Goal: Task Accomplishment & Management: Use online tool/utility

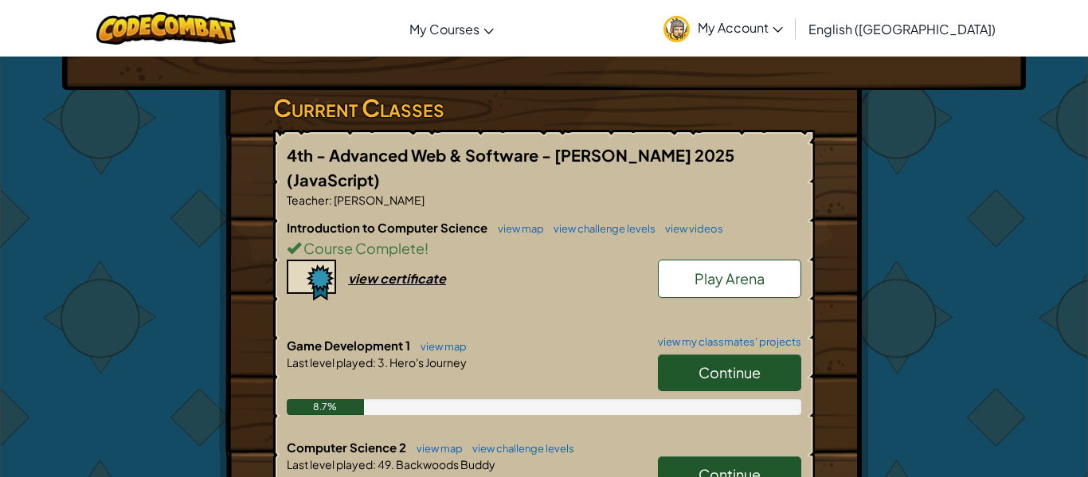
scroll to position [278, 0]
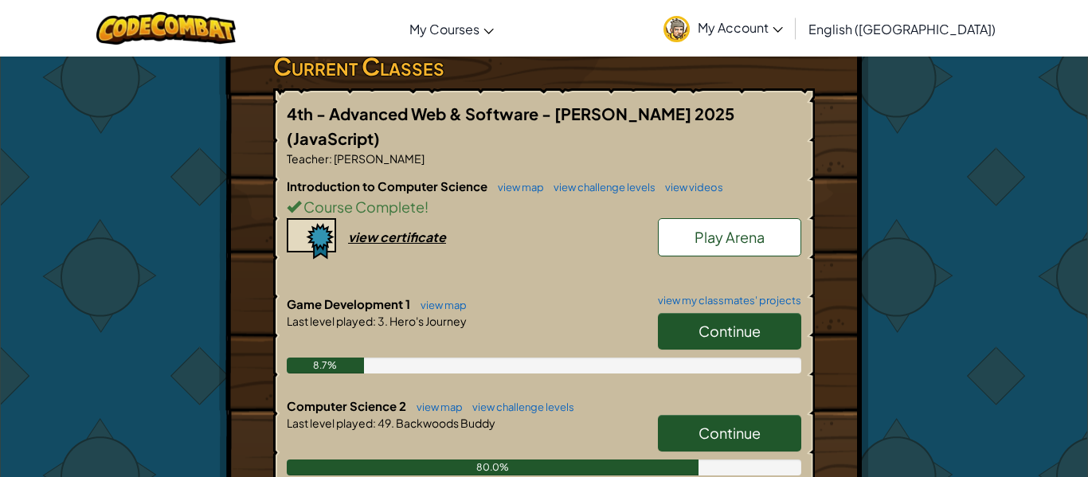
click at [730, 424] on span "Continue" at bounding box center [730, 433] width 62 height 18
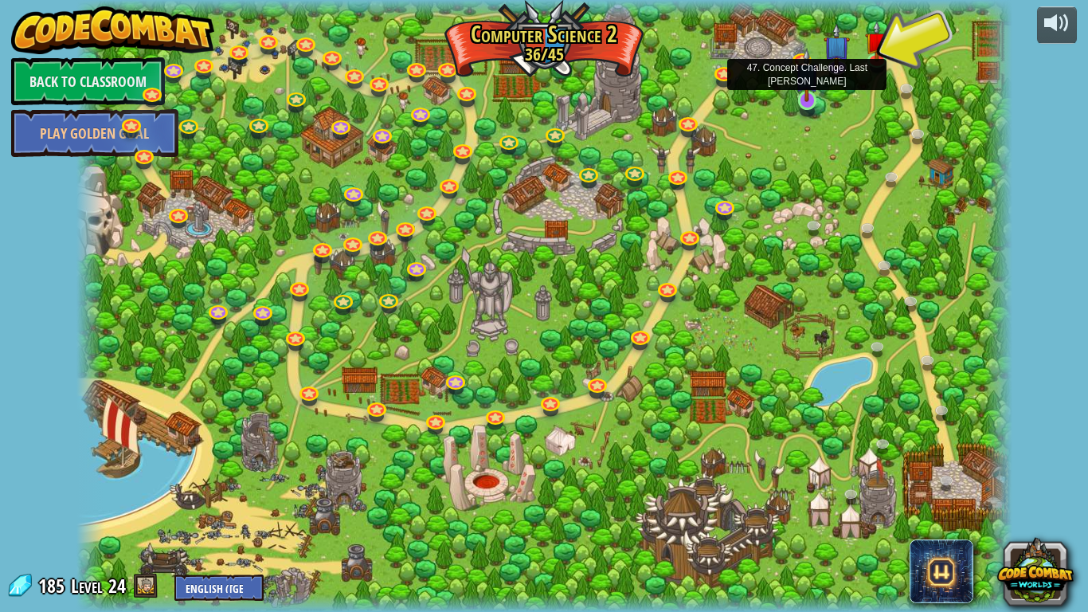
click at [809, 96] on img at bounding box center [807, 75] width 24 height 54
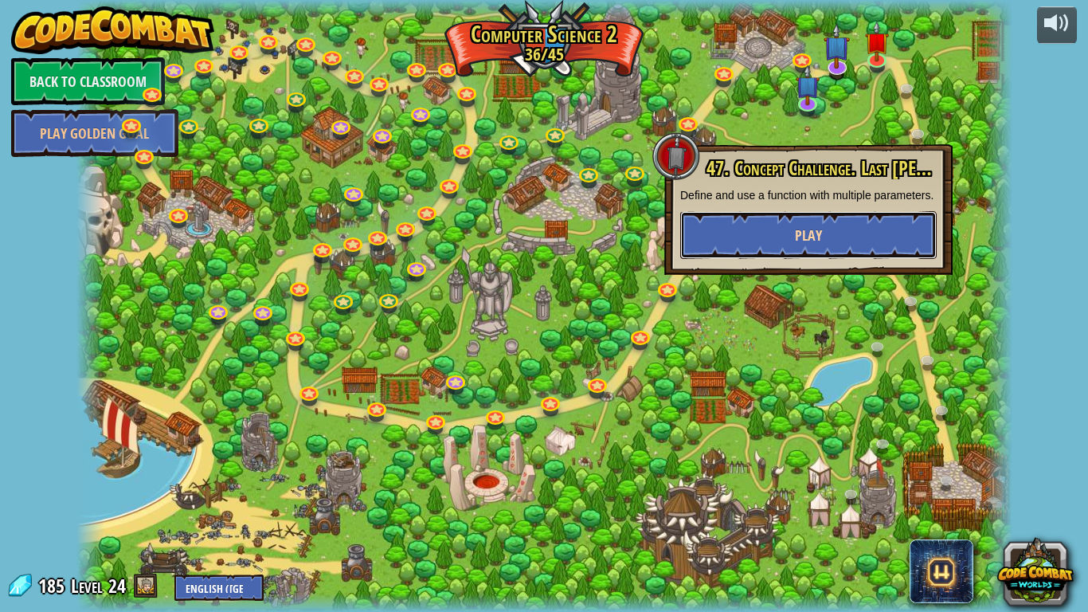
click at [727, 259] on button "Play" at bounding box center [808, 235] width 256 height 48
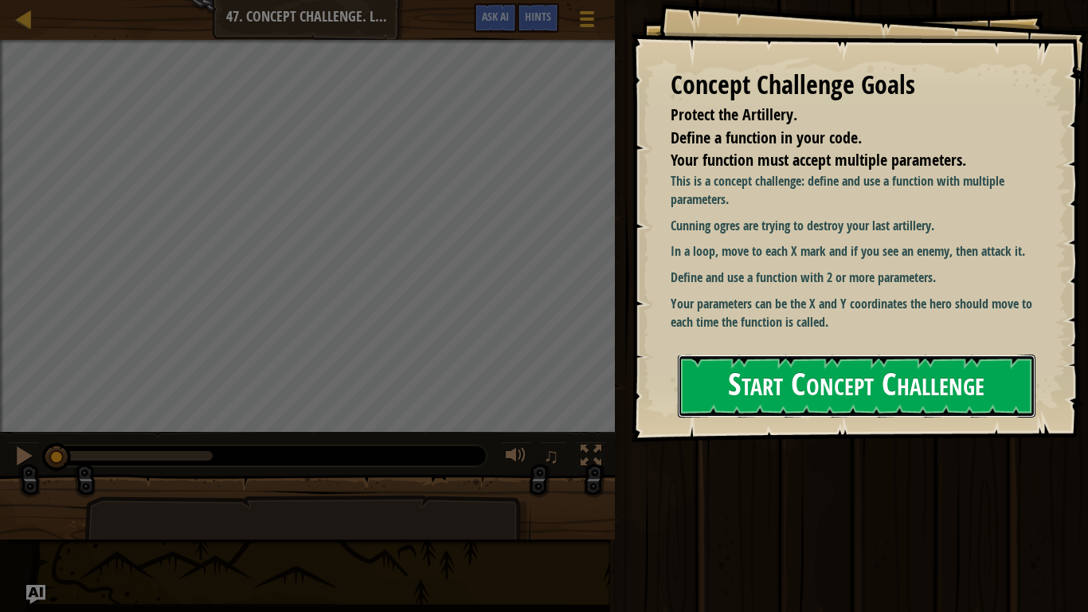
click at [784, 354] on button "Start Concept Challenge" at bounding box center [857, 385] width 358 height 63
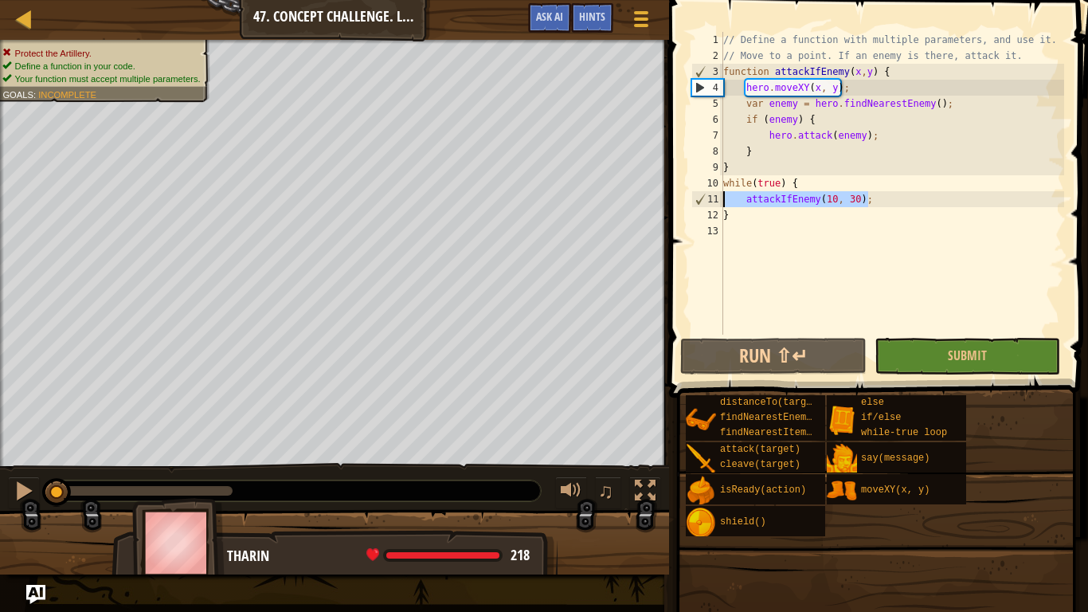
drag, startPoint x: 875, startPoint y: 198, endPoint x: 686, endPoint y: 200, distance: 189.6
click at [686, 200] on div "1 2 3 4 5 6 7 8 9 10 11 12 13 // Define a function with multiple parameters, an…" at bounding box center [876, 230] width 424 height 444
type textarea "attackIfEnemy(10, 30);"
drag, startPoint x: 871, startPoint y: 204, endPoint x: 747, endPoint y: 198, distance: 124.4
click at [747, 198] on div "// Define a function with multiple parameters, and use it. // Move to a point. …" at bounding box center [892, 199] width 344 height 335
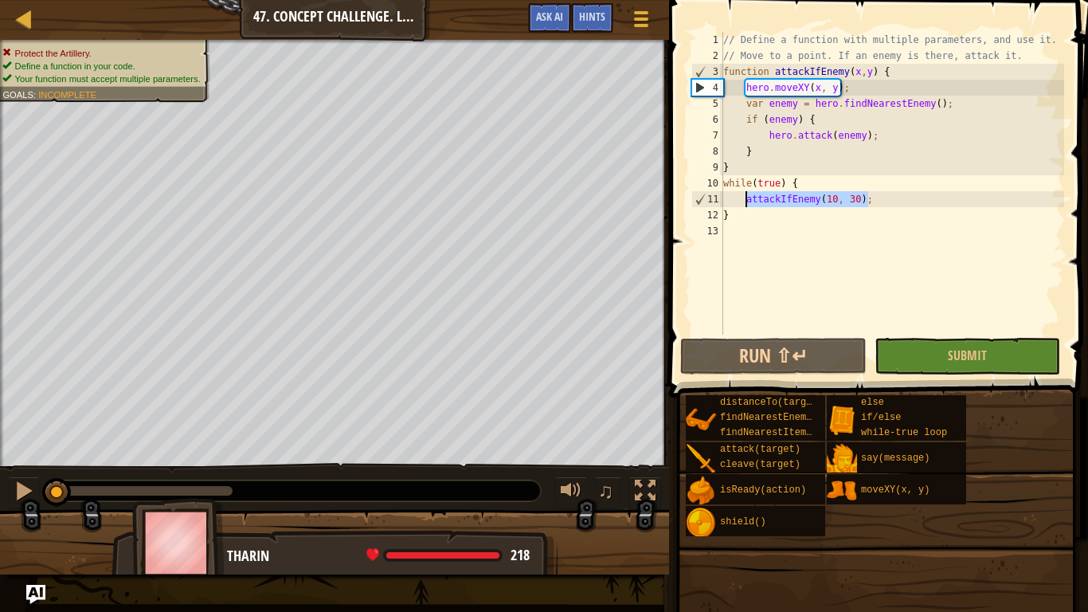
click at [887, 202] on div "// Define a function with multiple parameters, and use it. // Move to a point. …" at bounding box center [892, 183] width 344 height 303
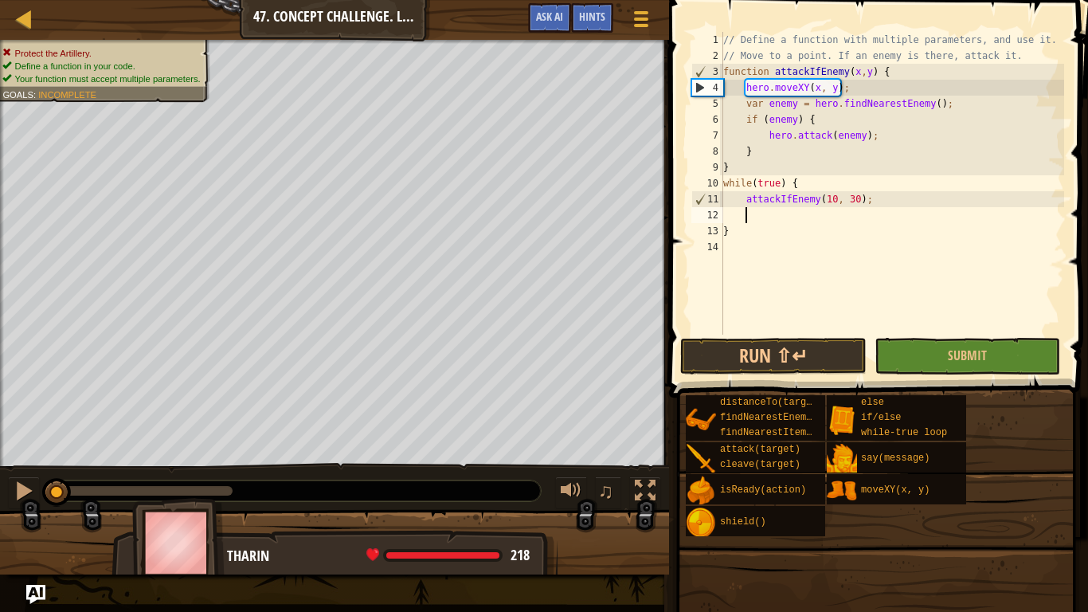
paste textarea "attackIfEnemy(10, 30);"
type textarea "attackIfEnemy(10, 30);"
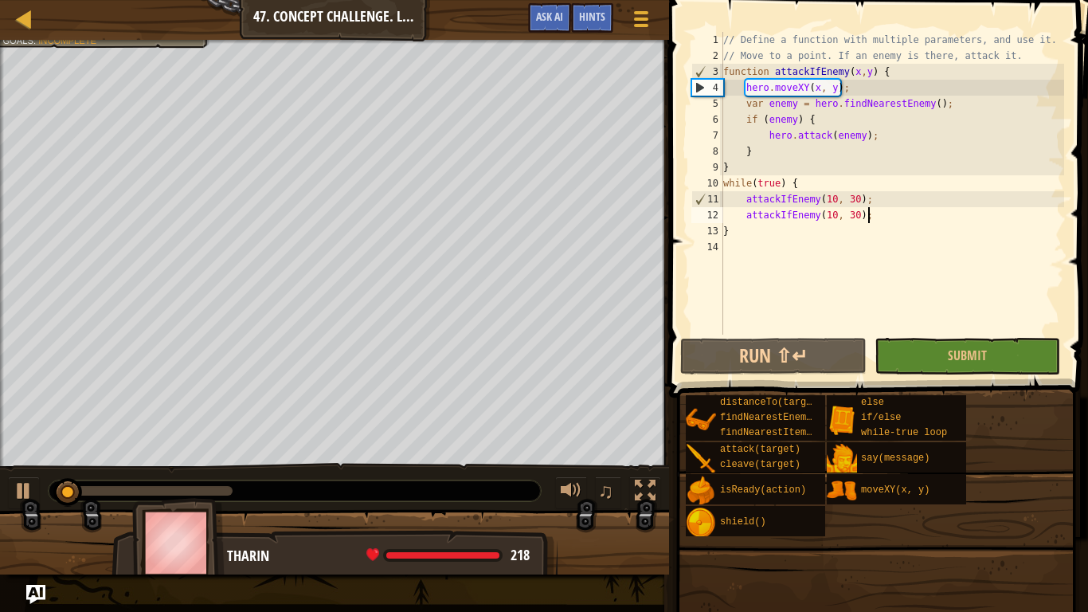
click at [894, 219] on div "// Define a function with multiple parameters, and use it. // Move to a point. …" at bounding box center [892, 199] width 344 height 335
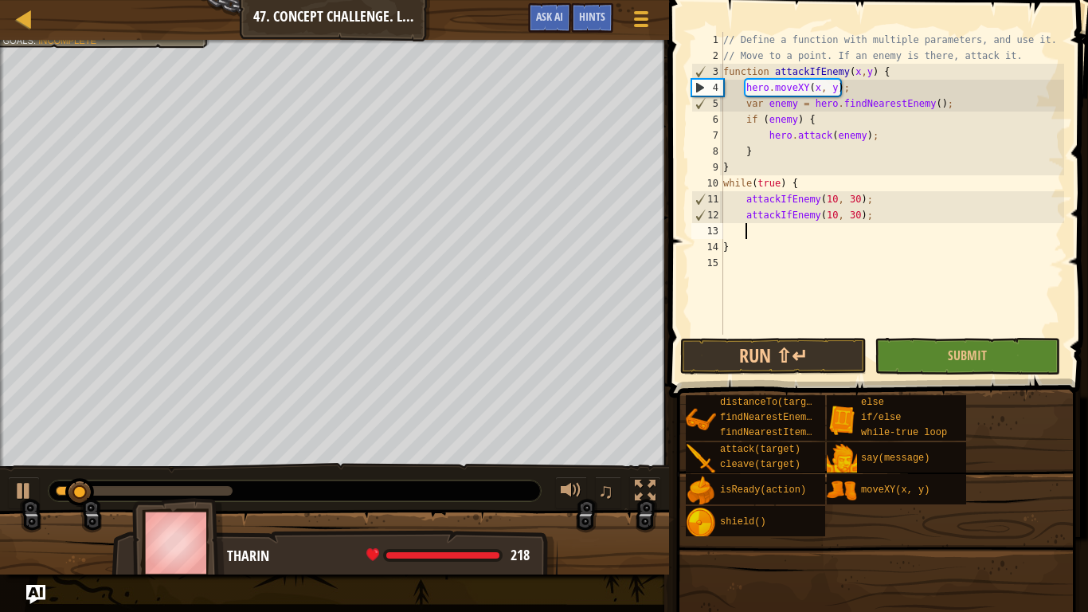
paste textarea "attackIfEnemy(10, 30);"
click at [334, 385] on ul "copy 29.857, 9.857" at bounding box center [401, 417] width 134 height 64
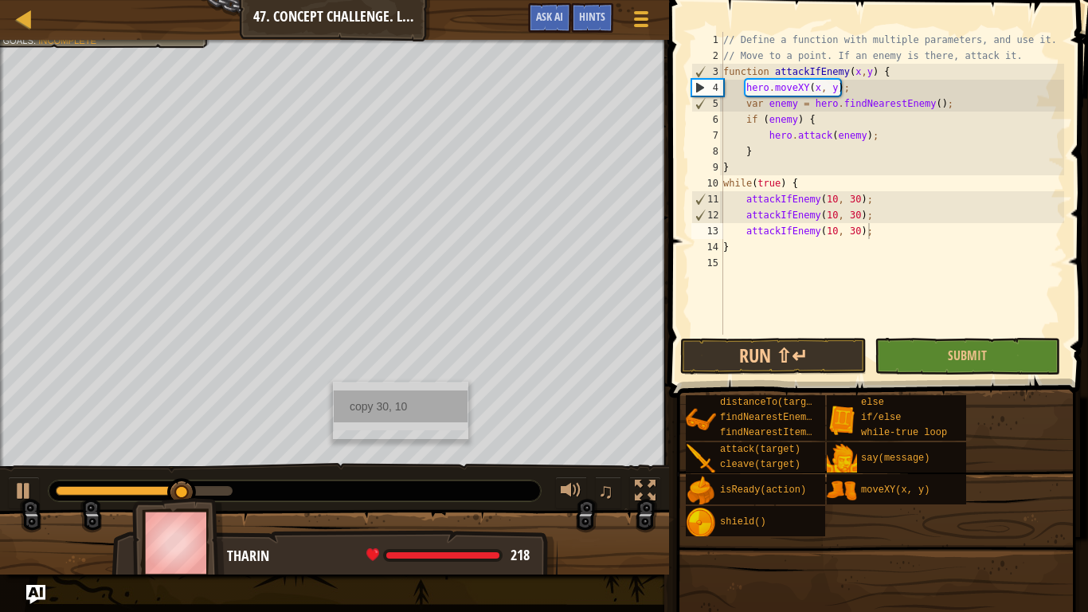
click at [374, 416] on div "copy 30, 10" at bounding box center [401, 406] width 134 height 32
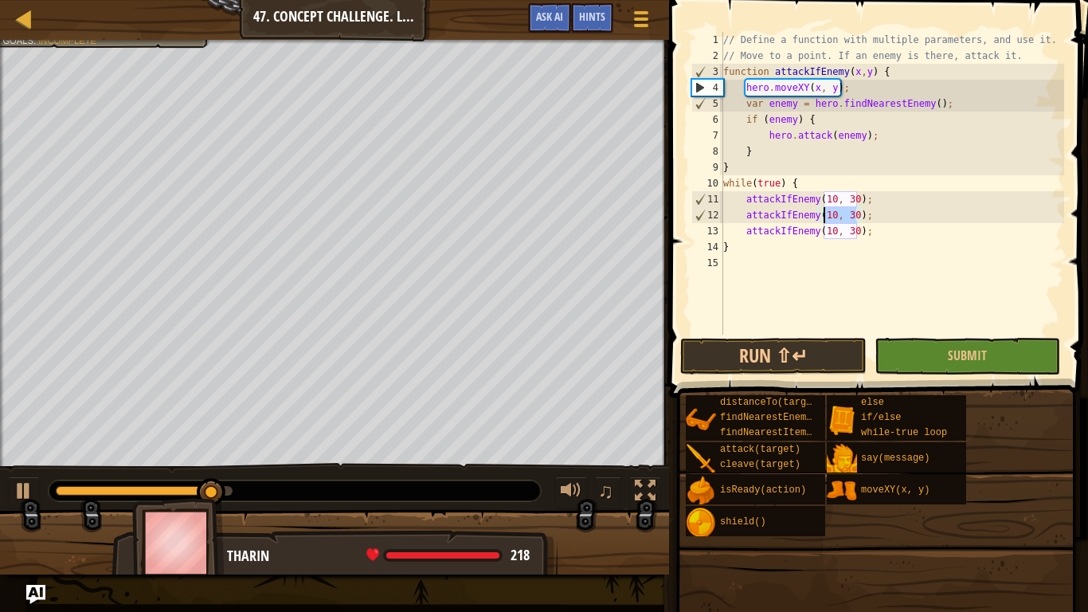
drag, startPoint x: 857, startPoint y: 212, endPoint x: 821, endPoint y: 217, distance: 36.2
click at [821, 217] on div "// Define a function with multiple parameters, and use it. // Move to a point. …" at bounding box center [892, 199] width 344 height 335
paste textarea "30, 1"
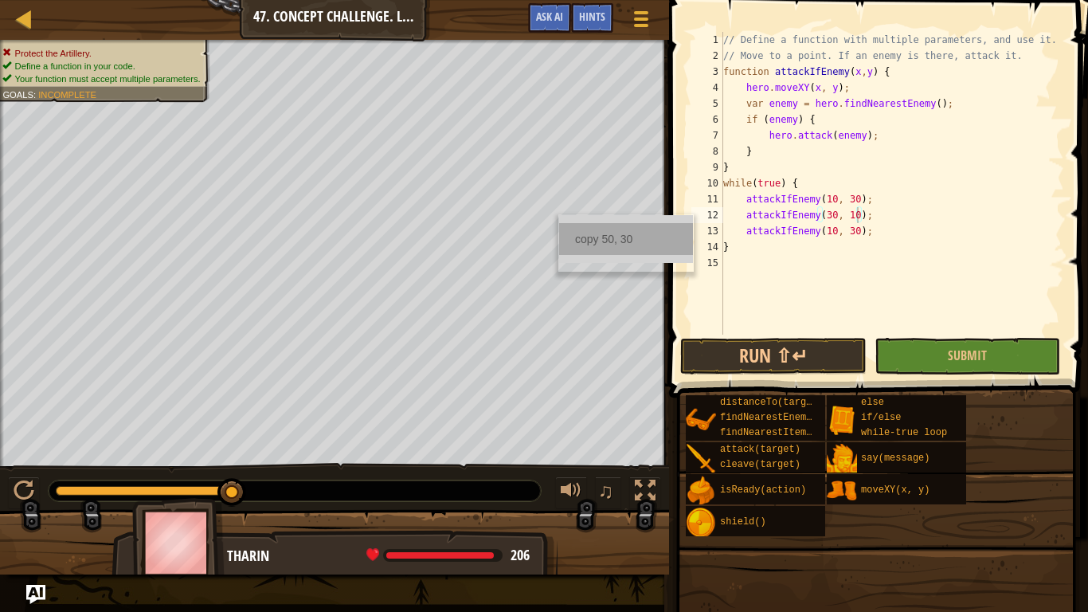
click at [577, 241] on div "copy 50, 30" at bounding box center [626, 239] width 134 height 32
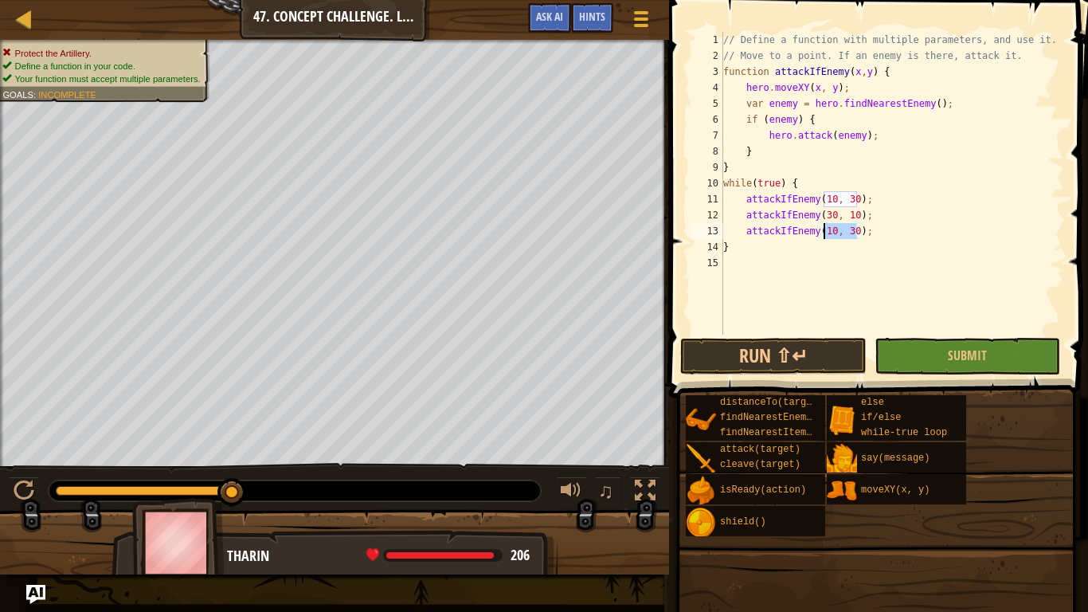
drag, startPoint x: 857, startPoint y: 232, endPoint x: 824, endPoint y: 236, distance: 32.9
click at [824, 236] on div "// Define a function with multiple parameters, and use it. // Move to a point. …" at bounding box center [892, 199] width 344 height 335
paste textarea "5"
type textarea "attackIfEnemy(50, 30);"
click at [909, 360] on button "Submit" at bounding box center [968, 356] width 186 height 37
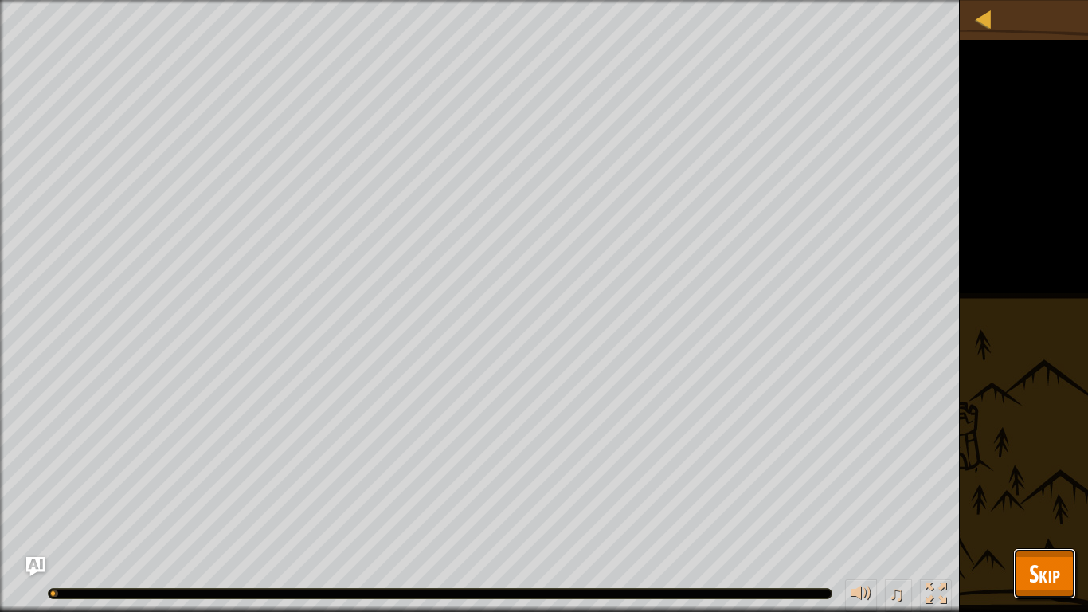
click at [1038, 476] on span "Skip" at bounding box center [1044, 573] width 31 height 33
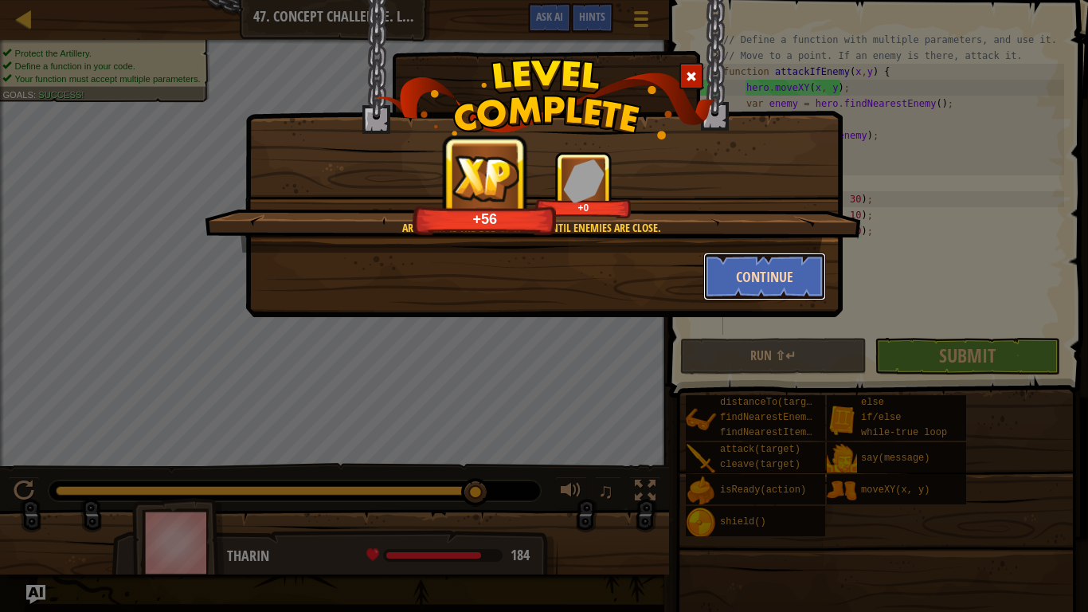
click at [729, 264] on button "Continue" at bounding box center [764, 277] width 123 height 48
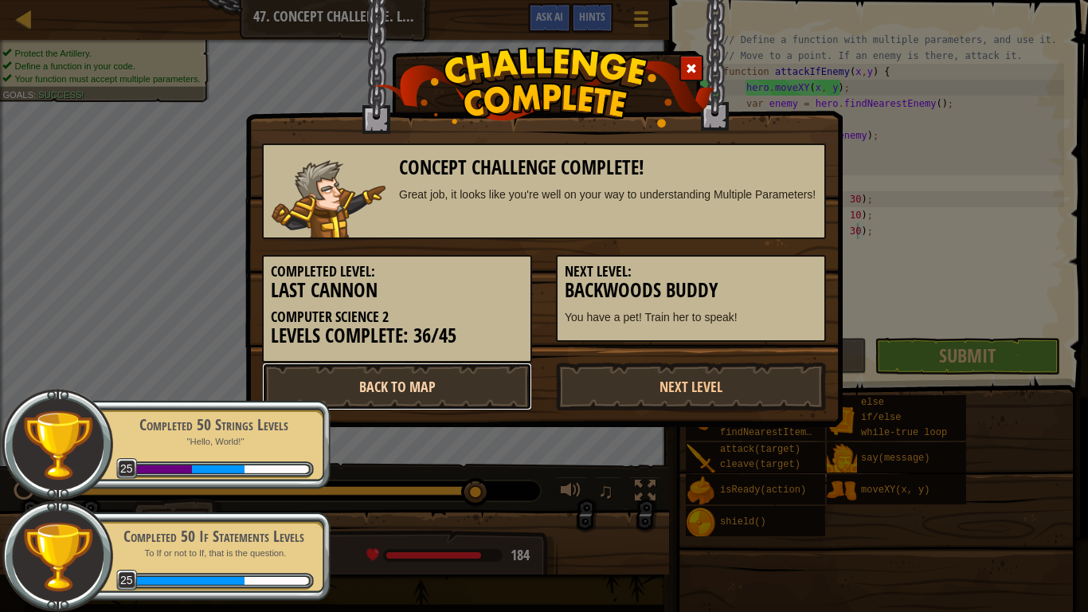
click at [451, 386] on link "Back to Map" at bounding box center [397, 386] width 270 height 48
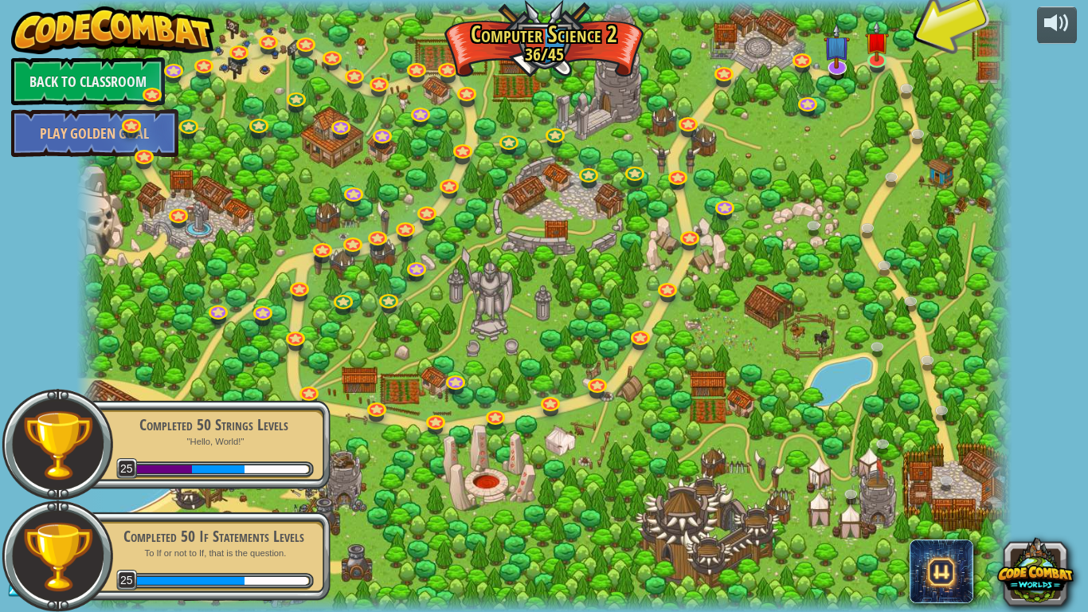
click at [578, 301] on div at bounding box center [544, 306] width 936 height 612
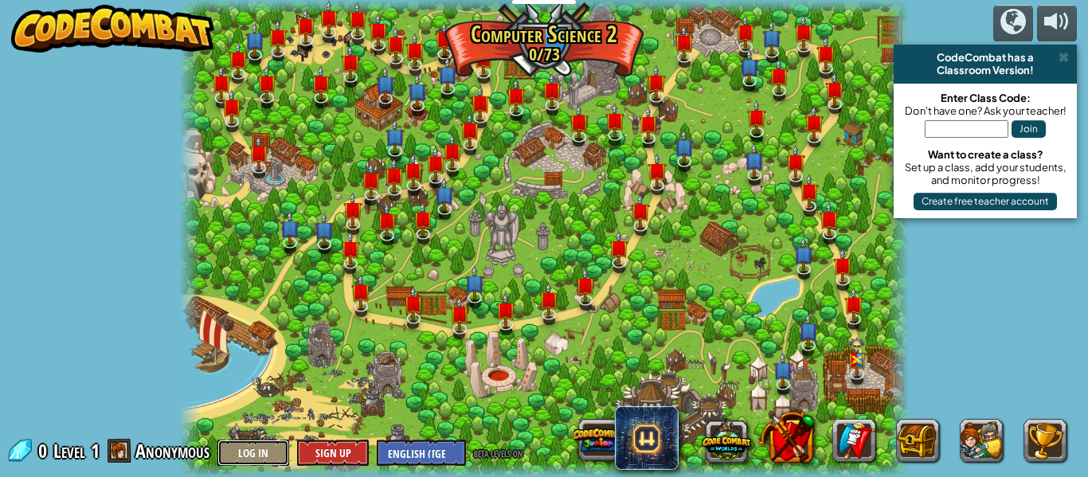
click at [256, 458] on button "Log In" at bounding box center [253, 453] width 72 height 26
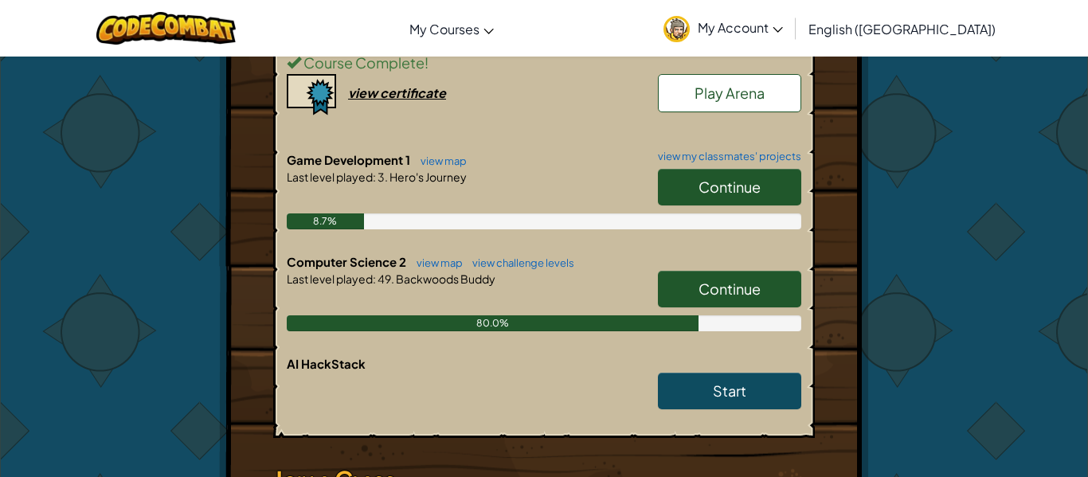
scroll to position [421, 0]
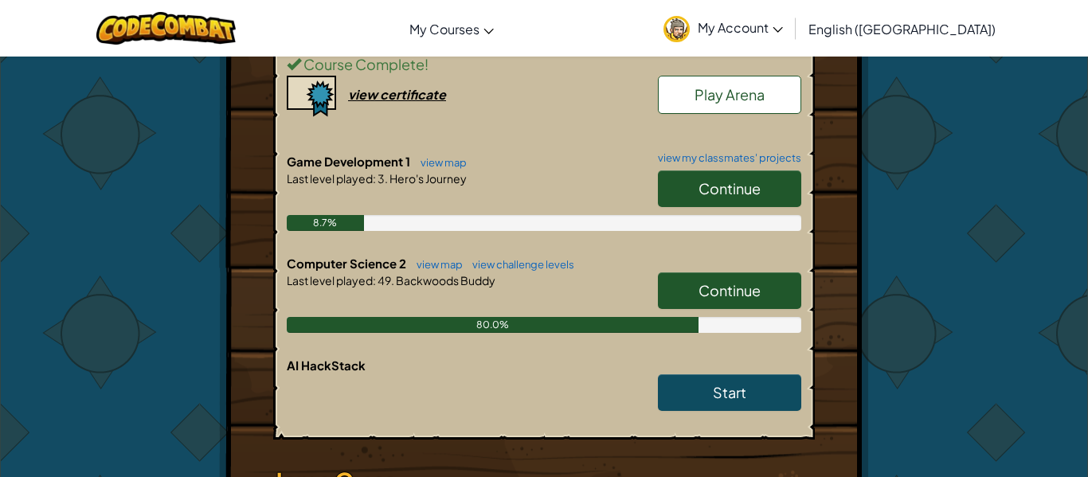
click at [762, 274] on link "Continue" at bounding box center [729, 290] width 143 height 37
